Goal: Find specific page/section: Find specific page/section

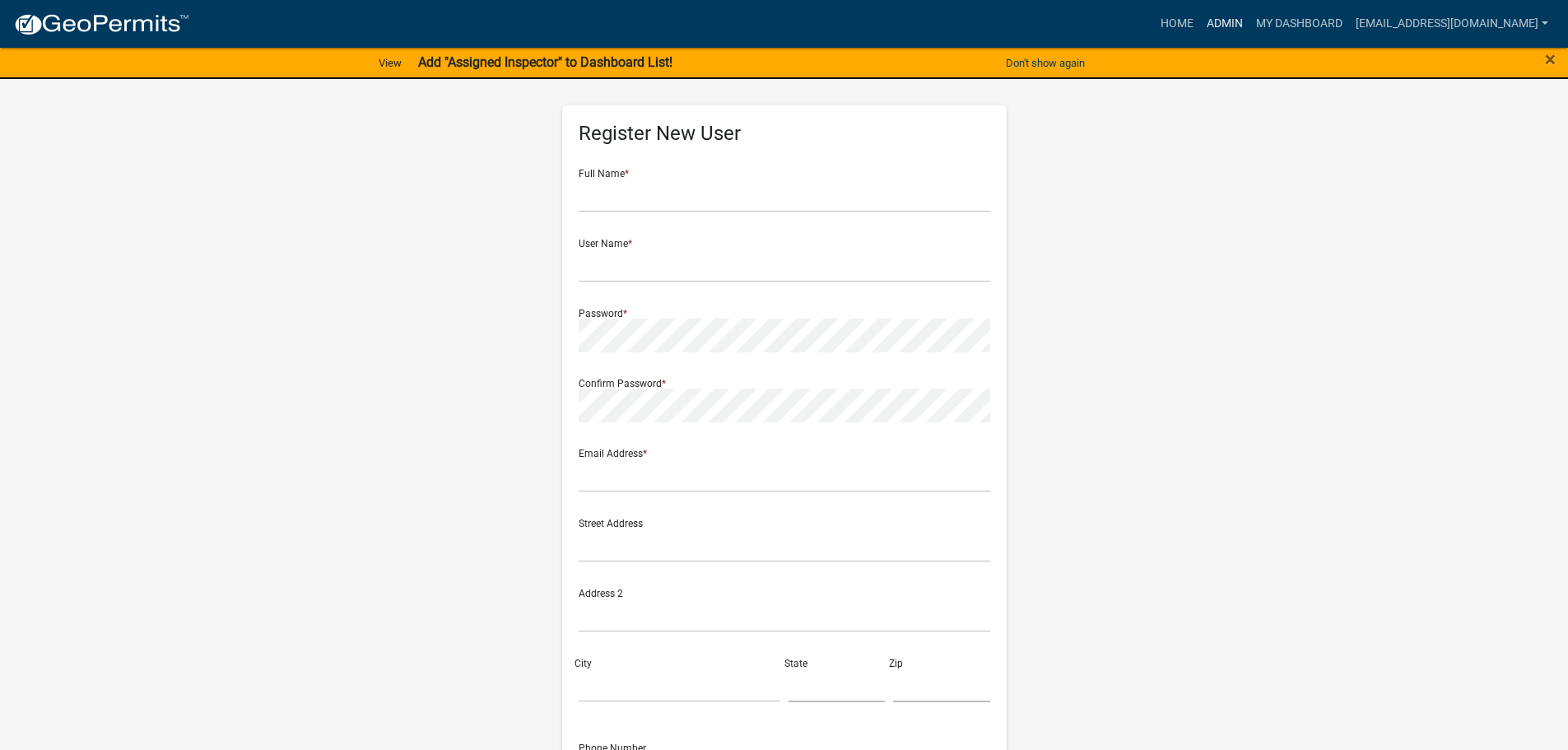
click at [1217, 30] on link "Admin" at bounding box center [1225, 23] width 50 height 31
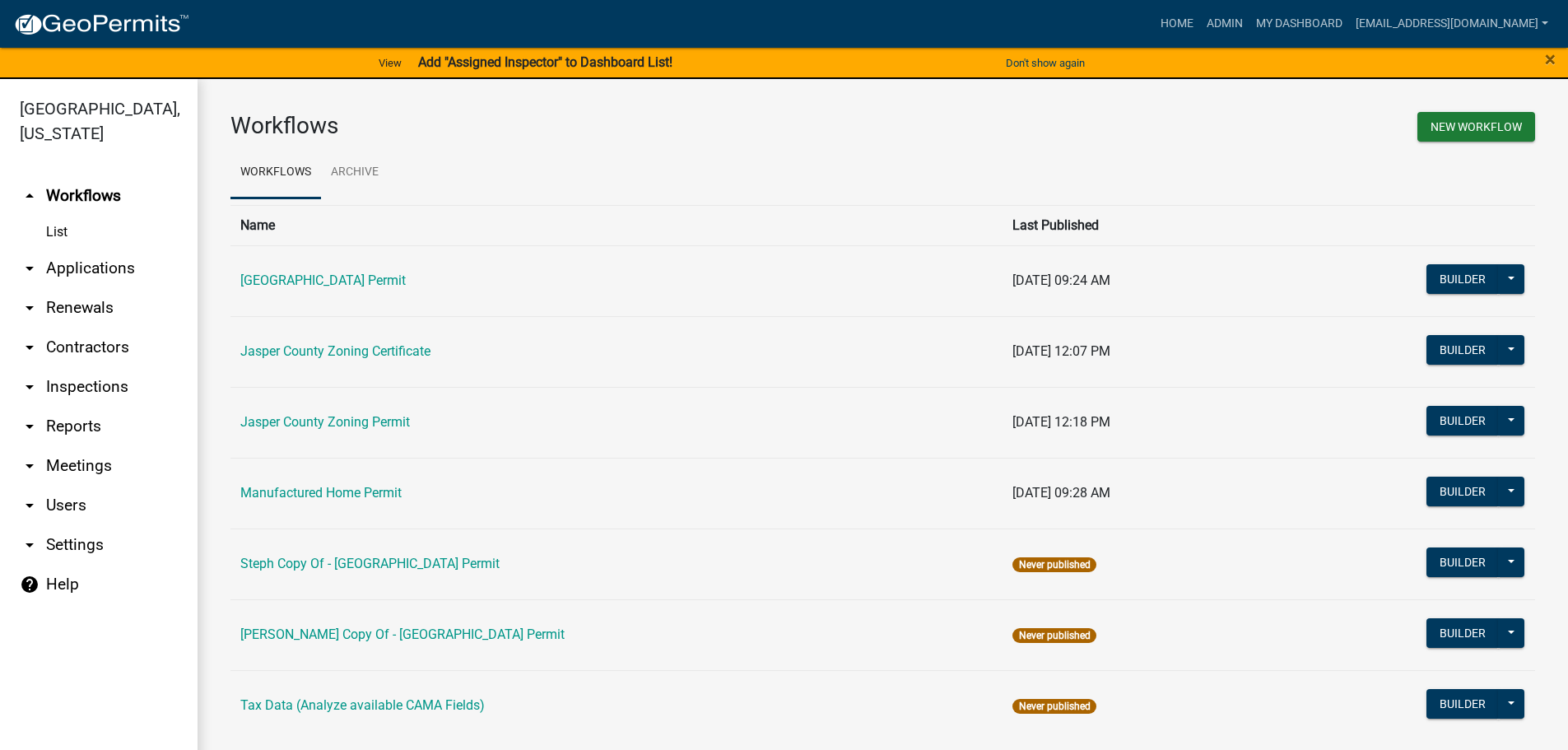
click at [80, 260] on link "arrow_drop_down Applications" at bounding box center [98, 268] width 198 height 39
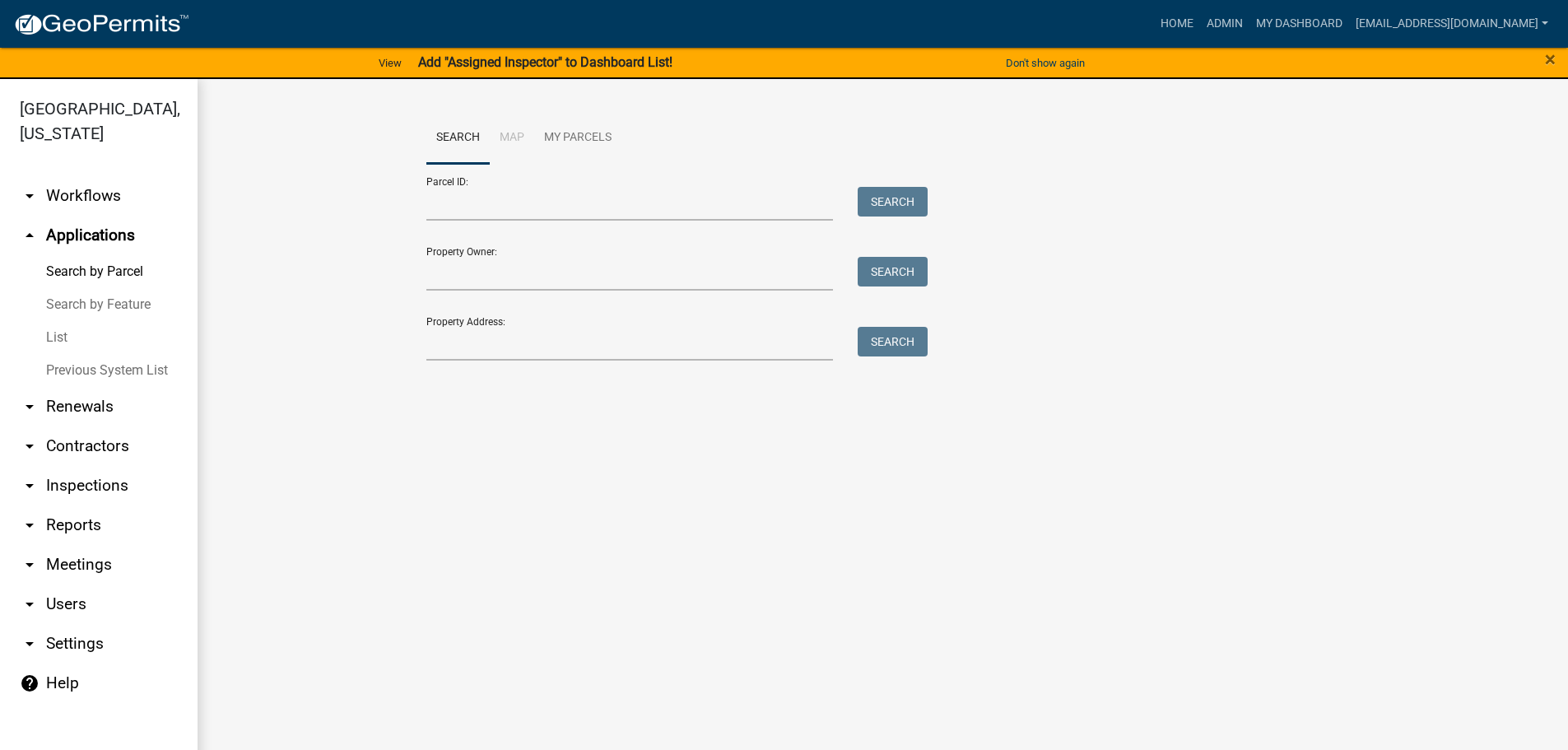
click at [60, 334] on link "List" at bounding box center [98, 337] width 198 height 33
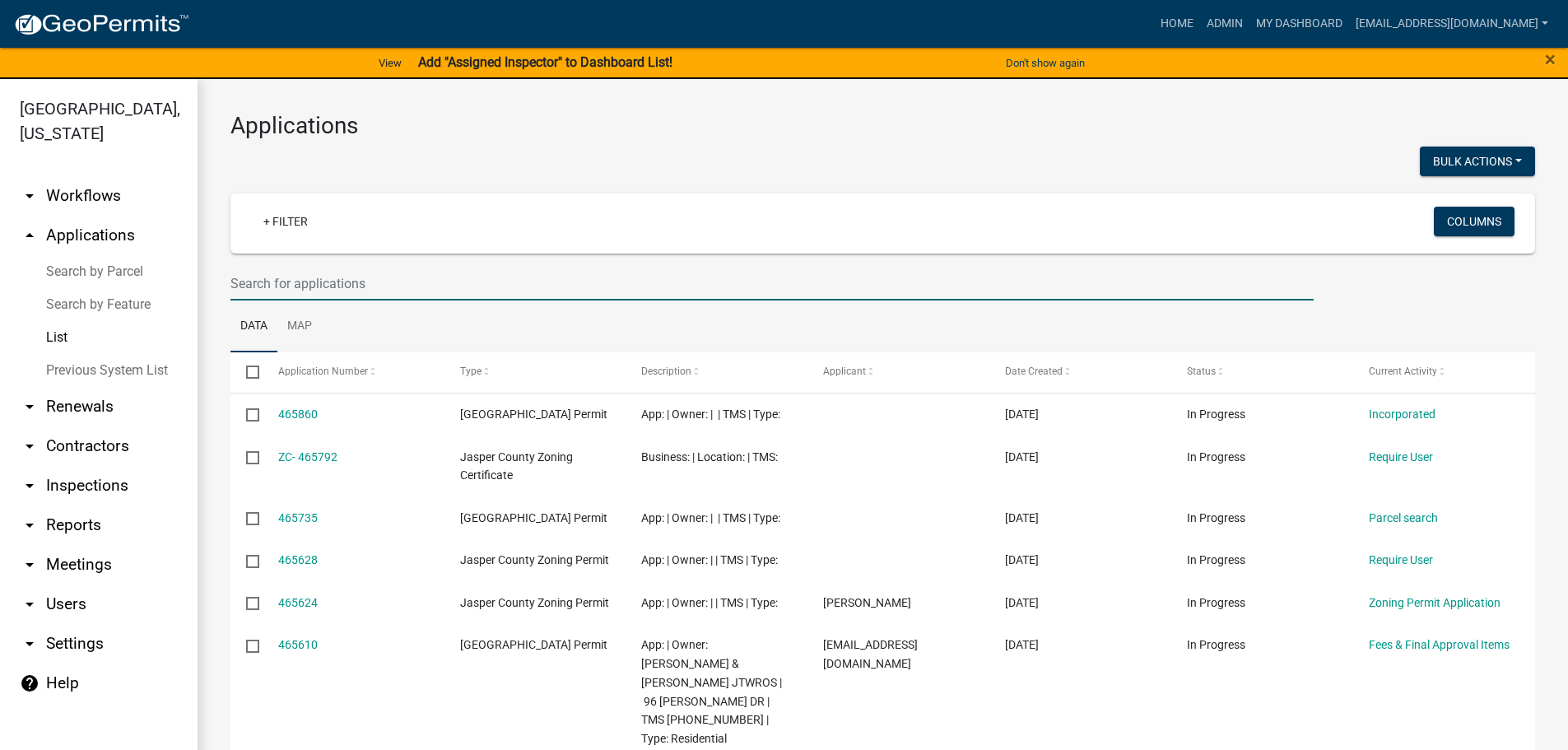
click at [421, 286] on input "text" at bounding box center [772, 283] width 1083 height 34
